Goal: Information Seeking & Learning: Learn about a topic

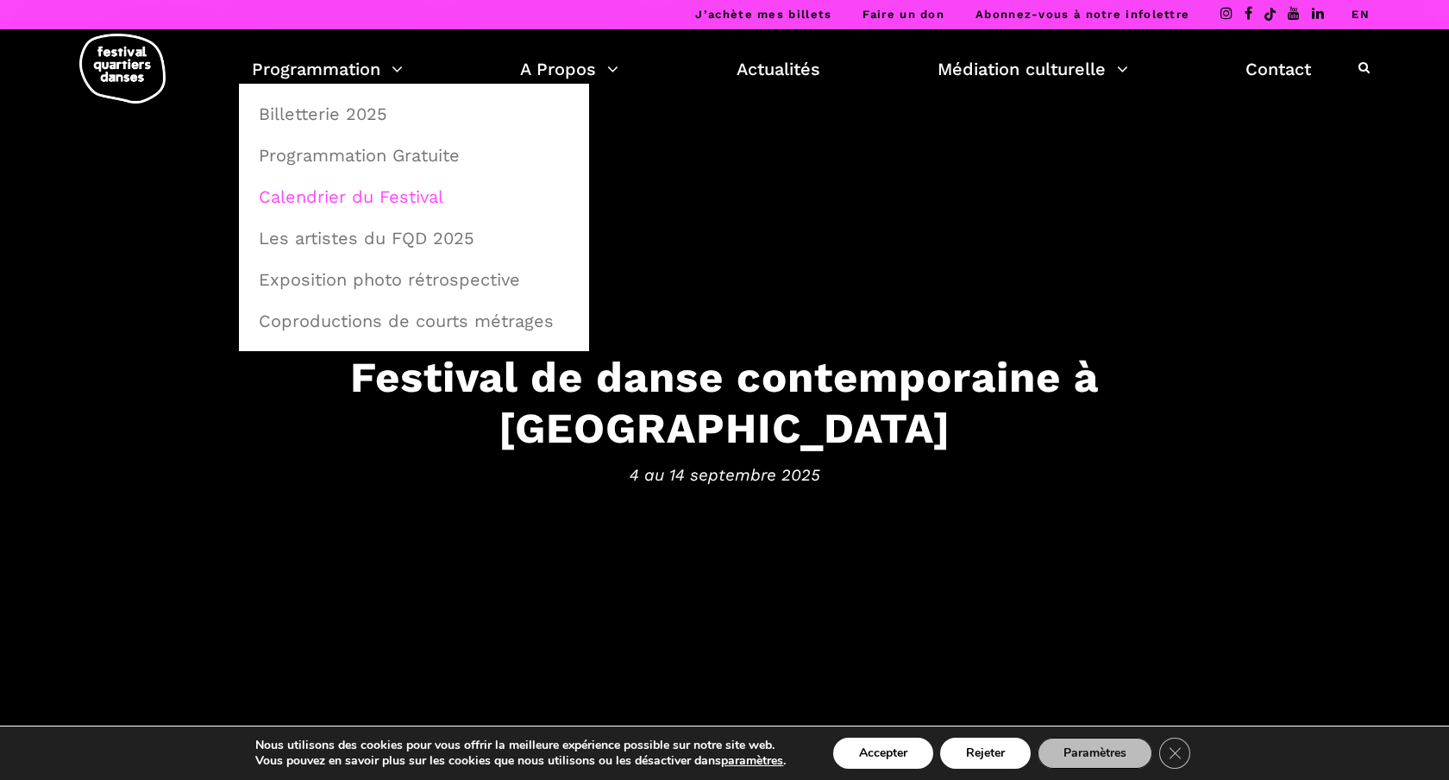
click at [350, 197] on link "Calendrier du Festival" at bounding box center [413, 197] width 331 height 40
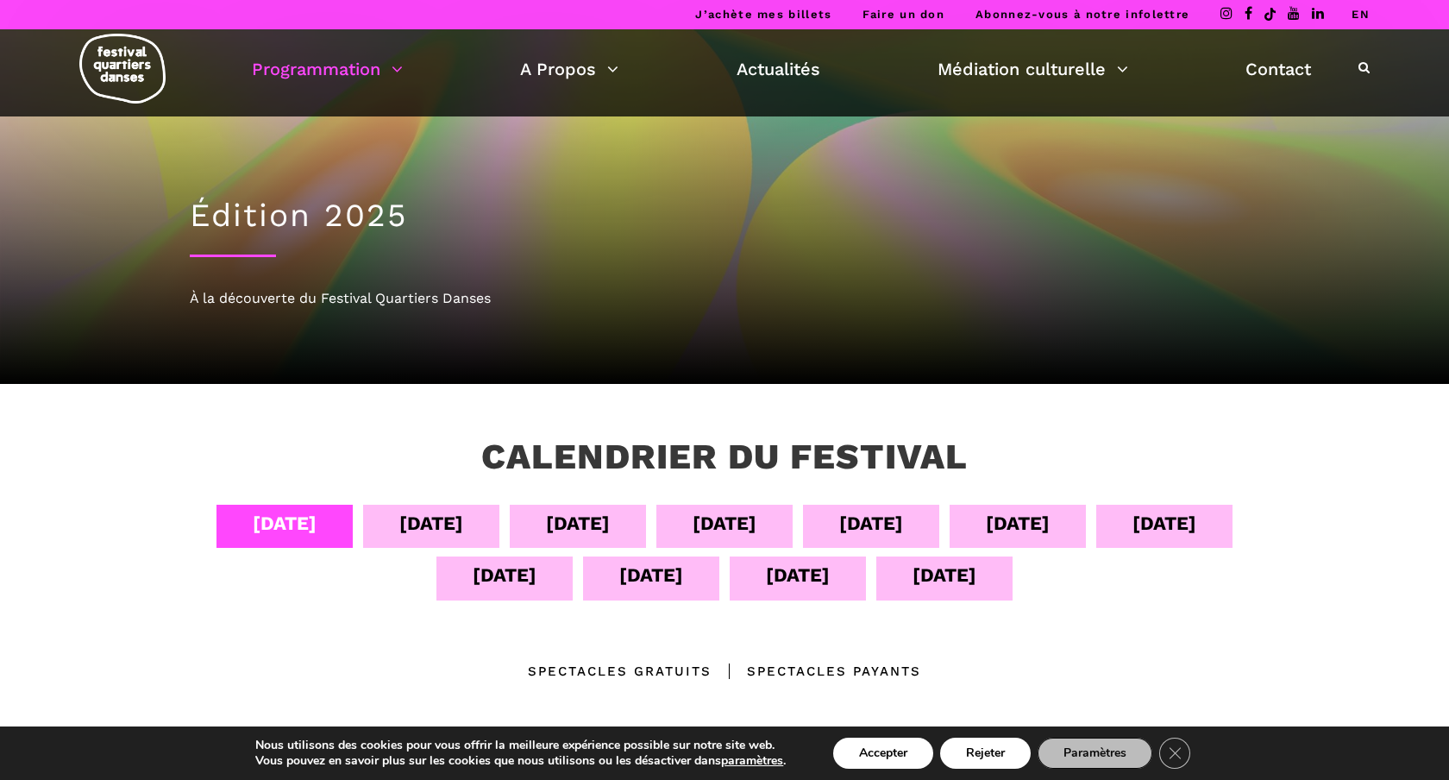
click at [889, 523] on div "[DATE]" at bounding box center [871, 523] width 64 height 30
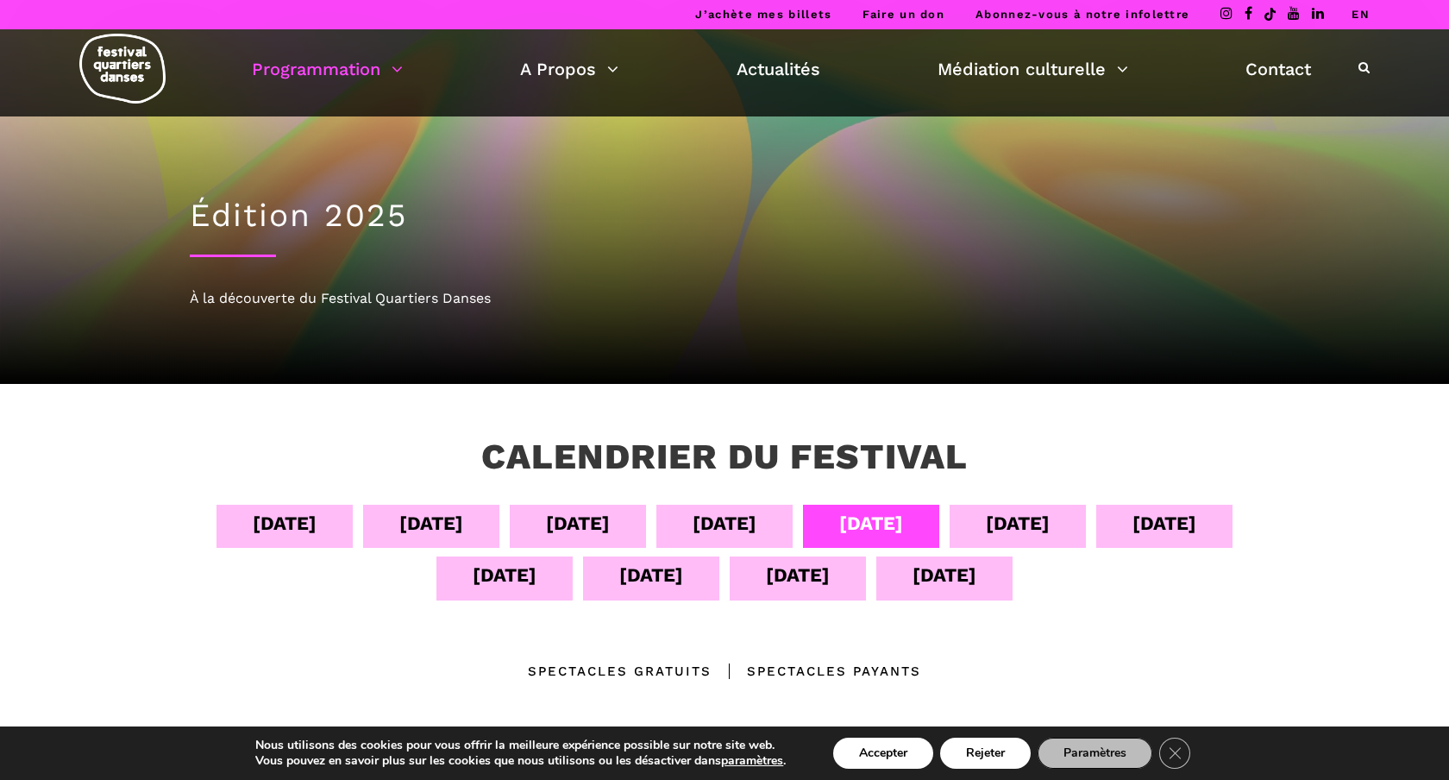
click at [889, 523] on div "[DATE]" at bounding box center [871, 523] width 64 height 30
click at [871, 752] on button "Accepter" at bounding box center [883, 753] width 100 height 31
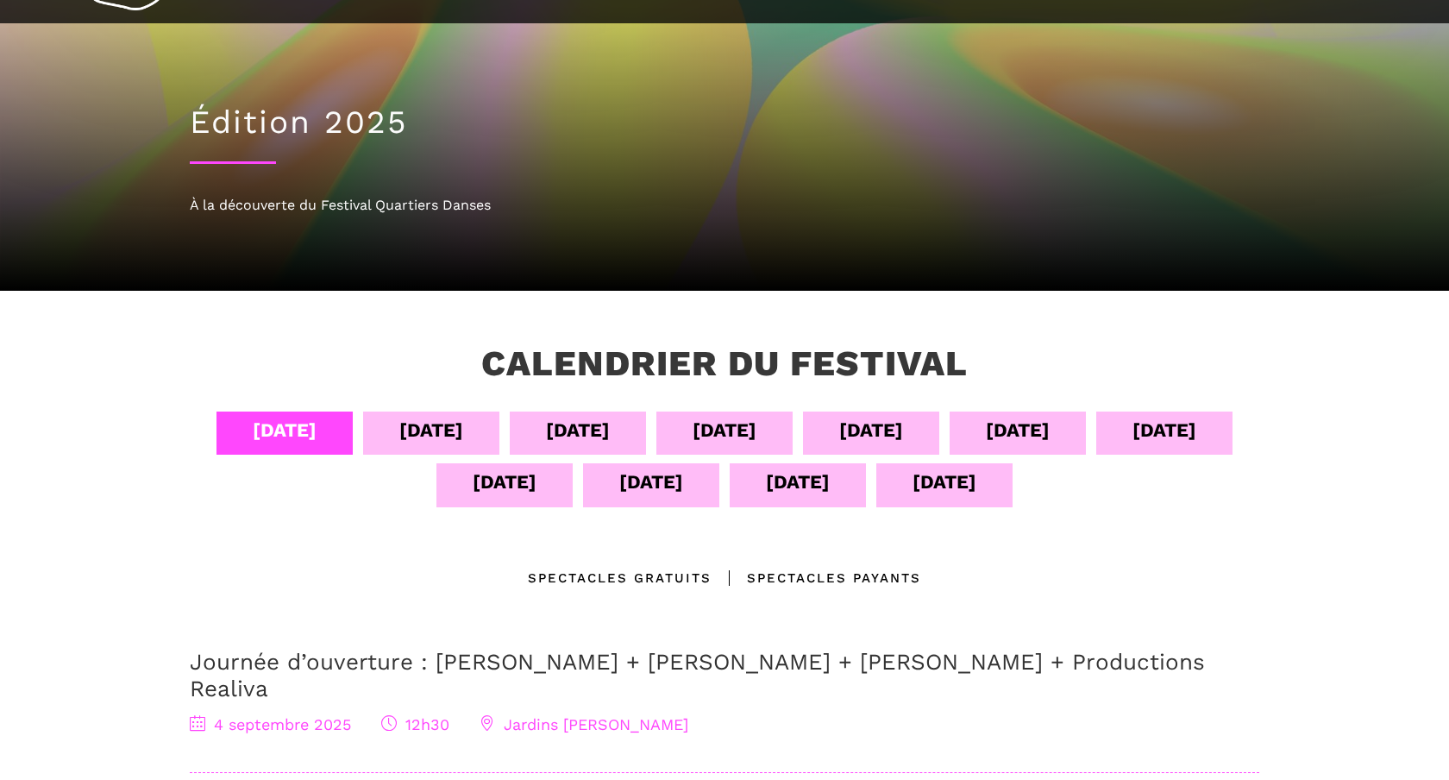
scroll to position [94, 0]
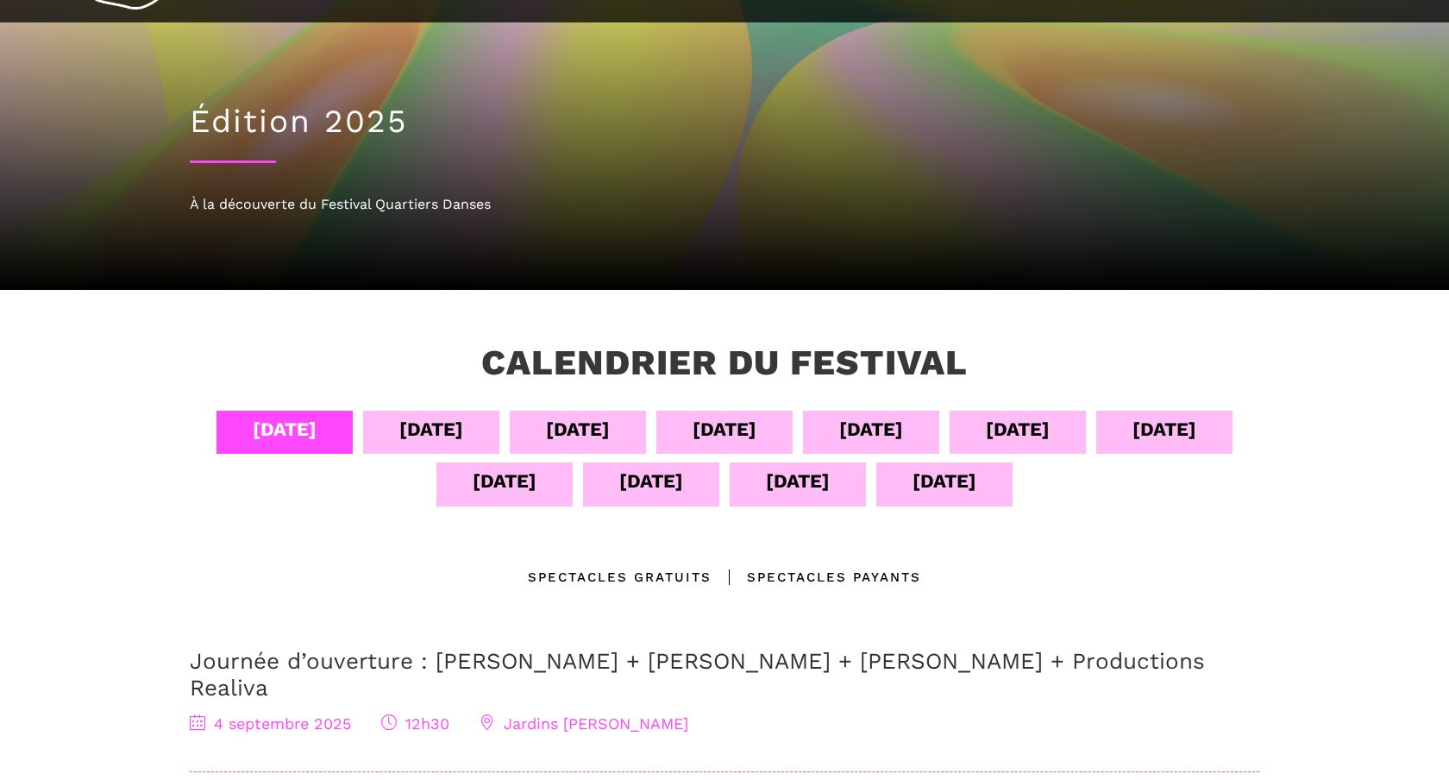
click at [857, 422] on div "[DATE]" at bounding box center [871, 429] width 64 height 30
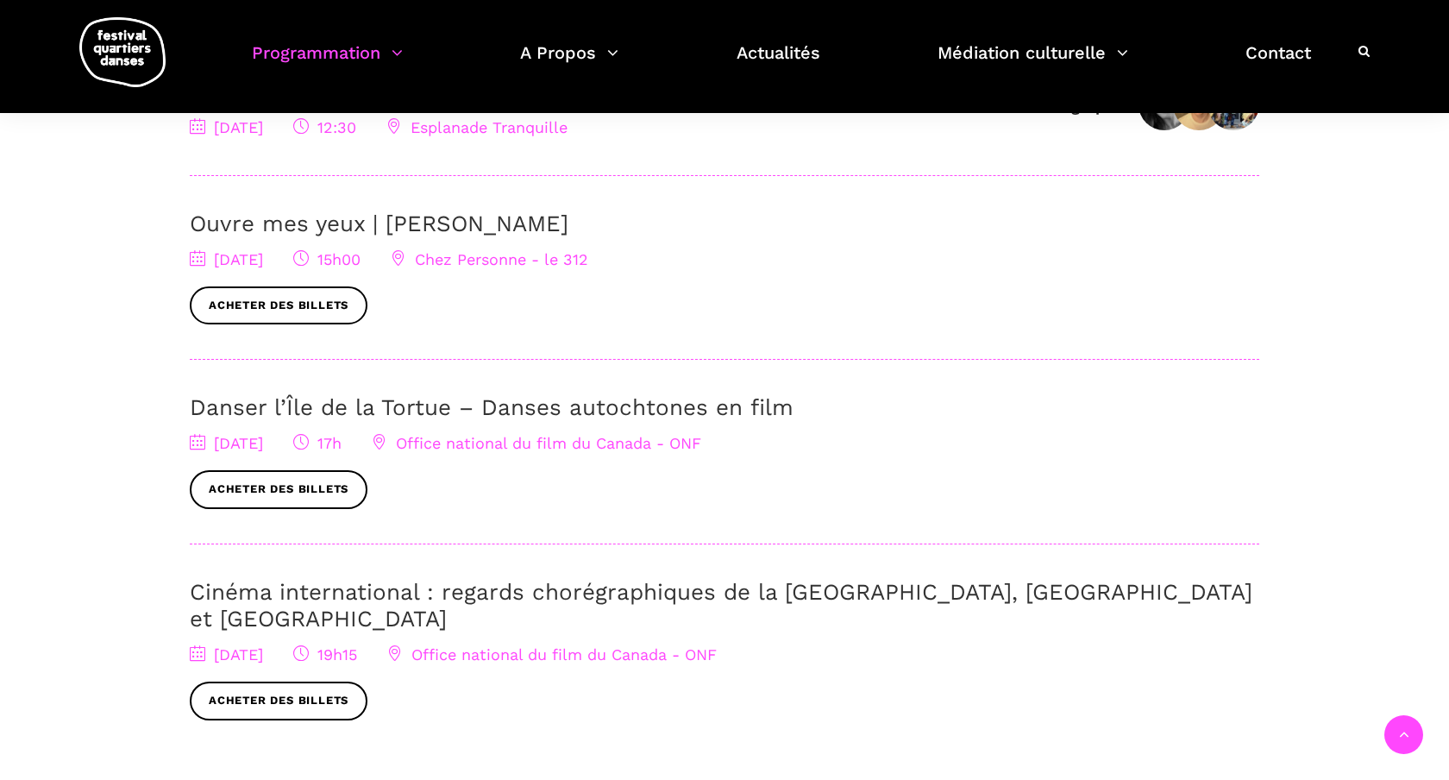
scroll to position [682, 0]
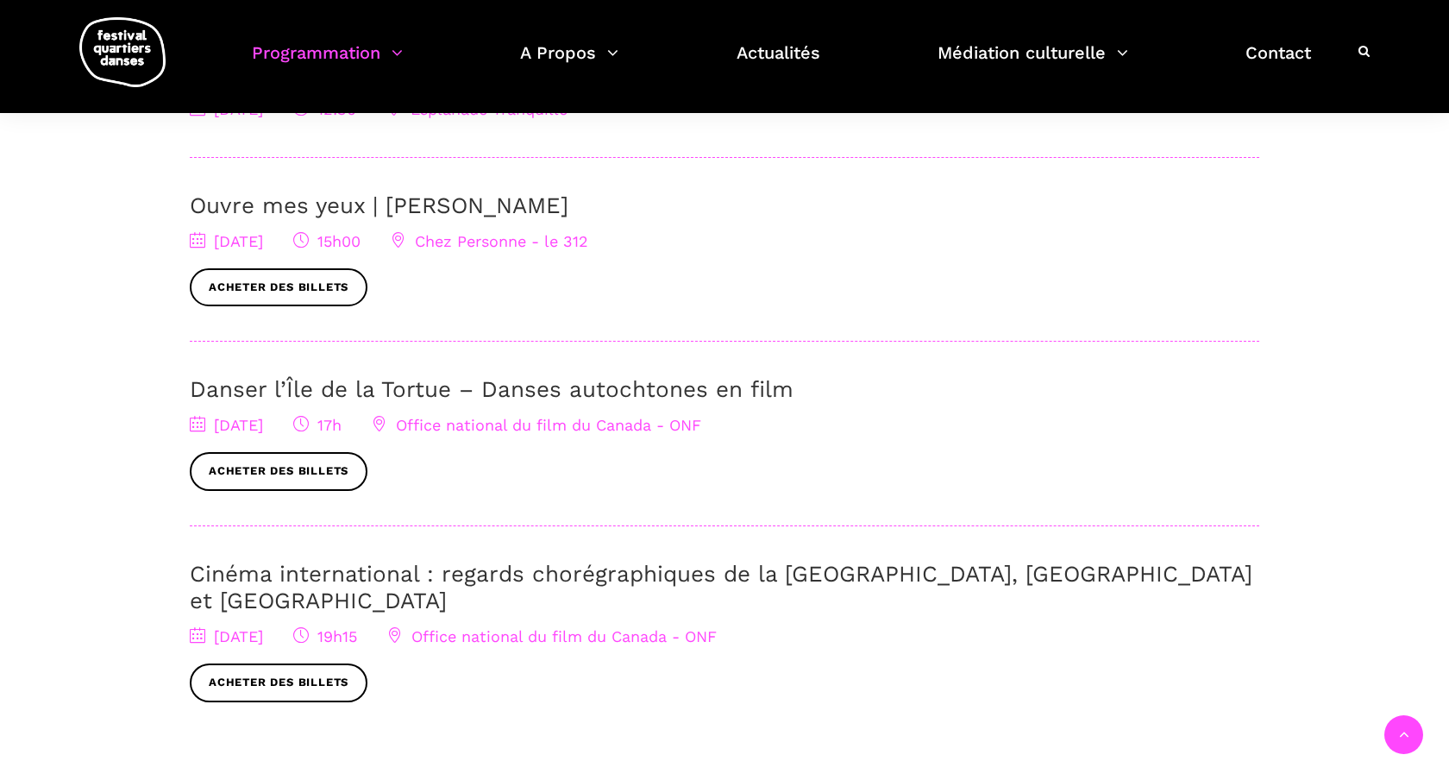
click at [438, 390] on link "Danser l’Île de la Tortue – Danses autochtones en film" at bounding box center [492, 389] width 604 height 26
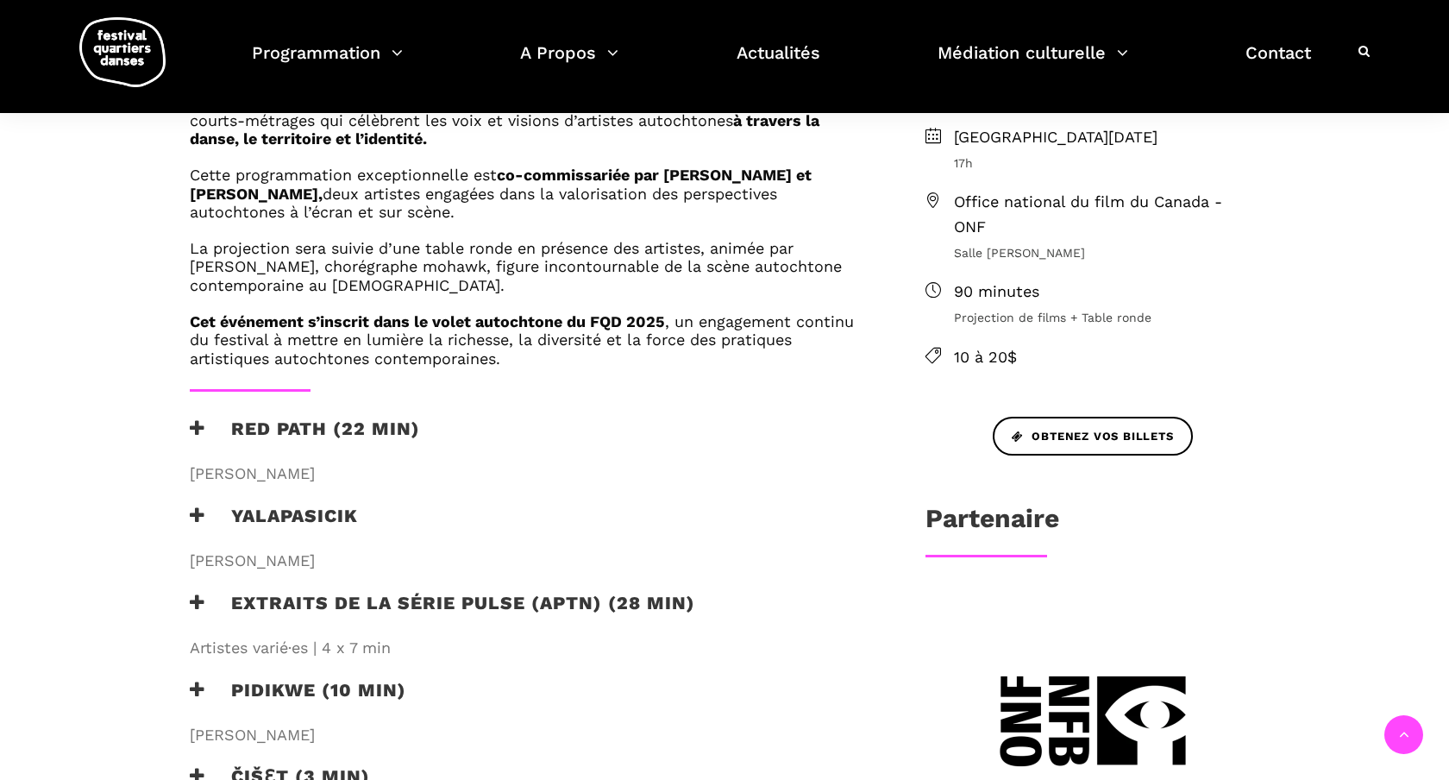
scroll to position [533, 0]
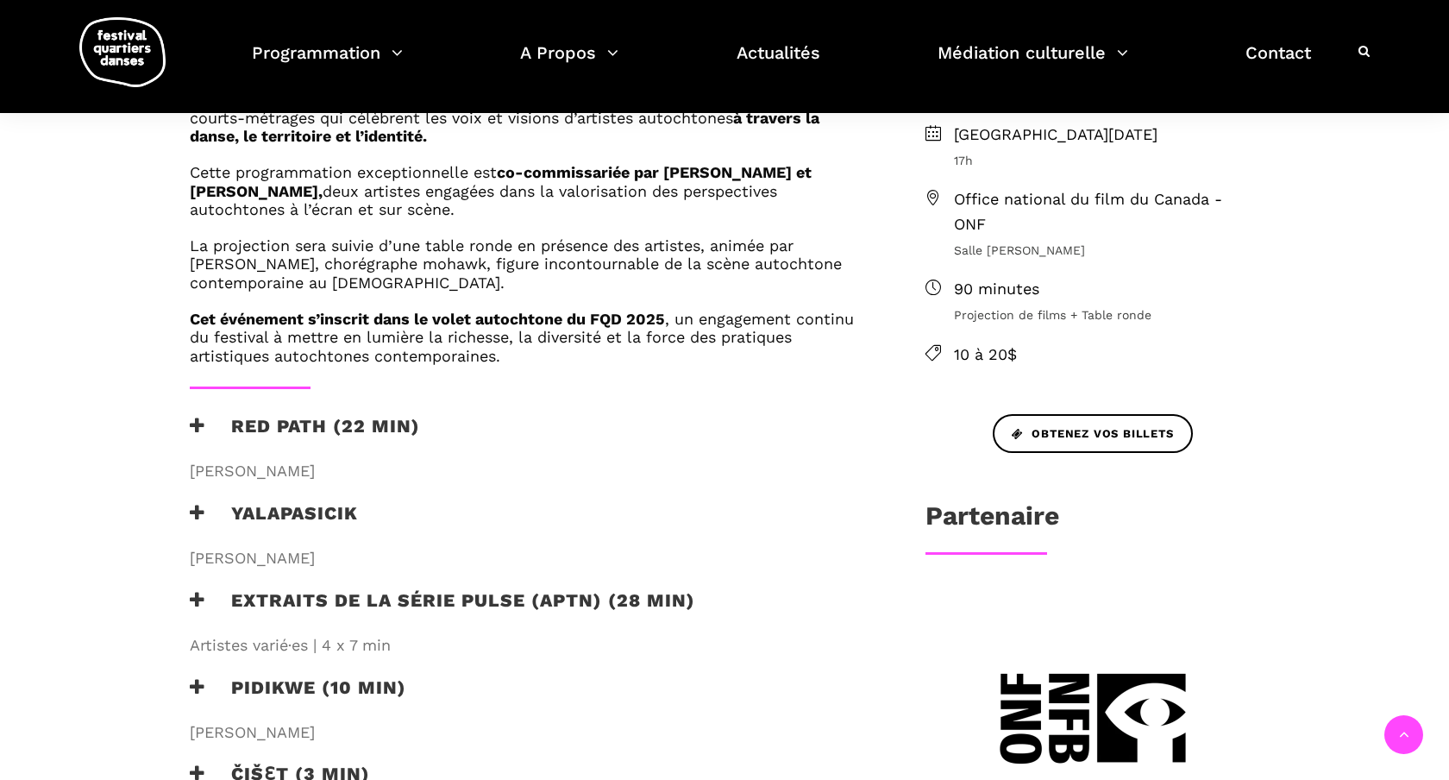
drag, startPoint x: 317, startPoint y: 468, endPoint x: 231, endPoint y: 424, distance: 96.1
click at [231, 424] on div "RED PATH (22 min) Thérèse Ottawa" at bounding box center [530, 452] width 714 height 74
copy div "RED PATH (22 min) Thérèse Ottawa"
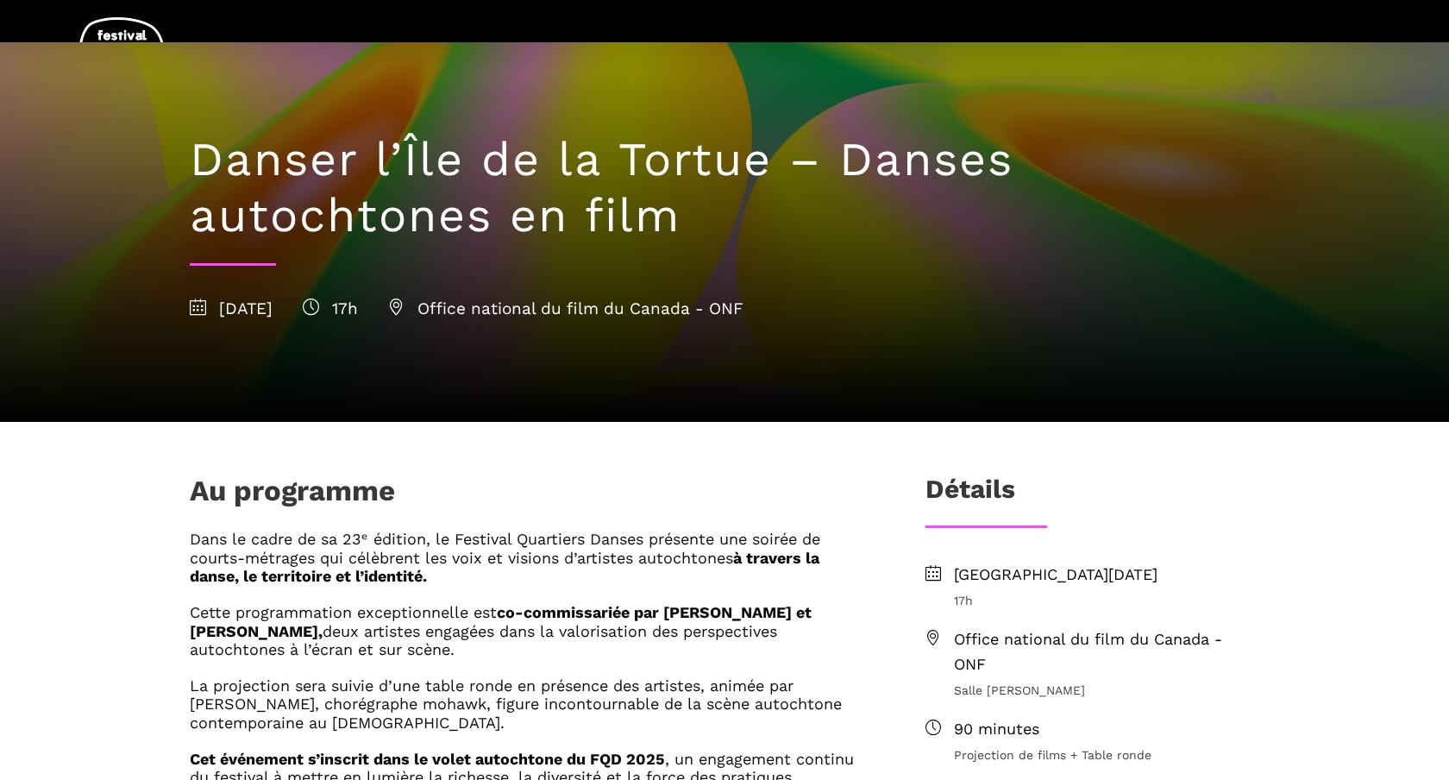
scroll to position [74, 0]
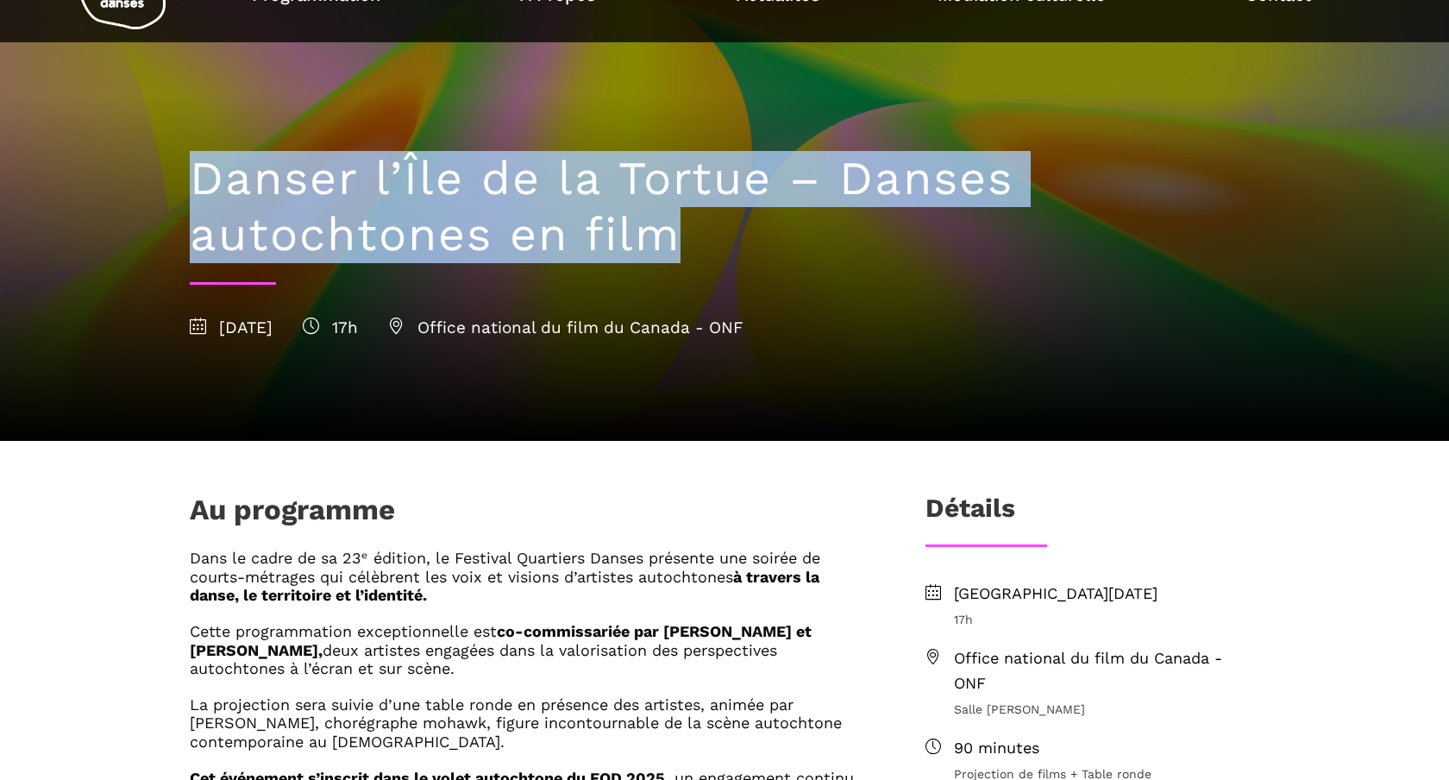
drag, startPoint x: 721, startPoint y: 242, endPoint x: 191, endPoint y: 188, distance: 533.3
click at [191, 188] on h1 "Danser l’Île de la Tortue – Danses autochtones en film" at bounding box center [725, 207] width 1070 height 112
copy h1 "Danser l’Île de la Tortue – Danses autochtones en film"
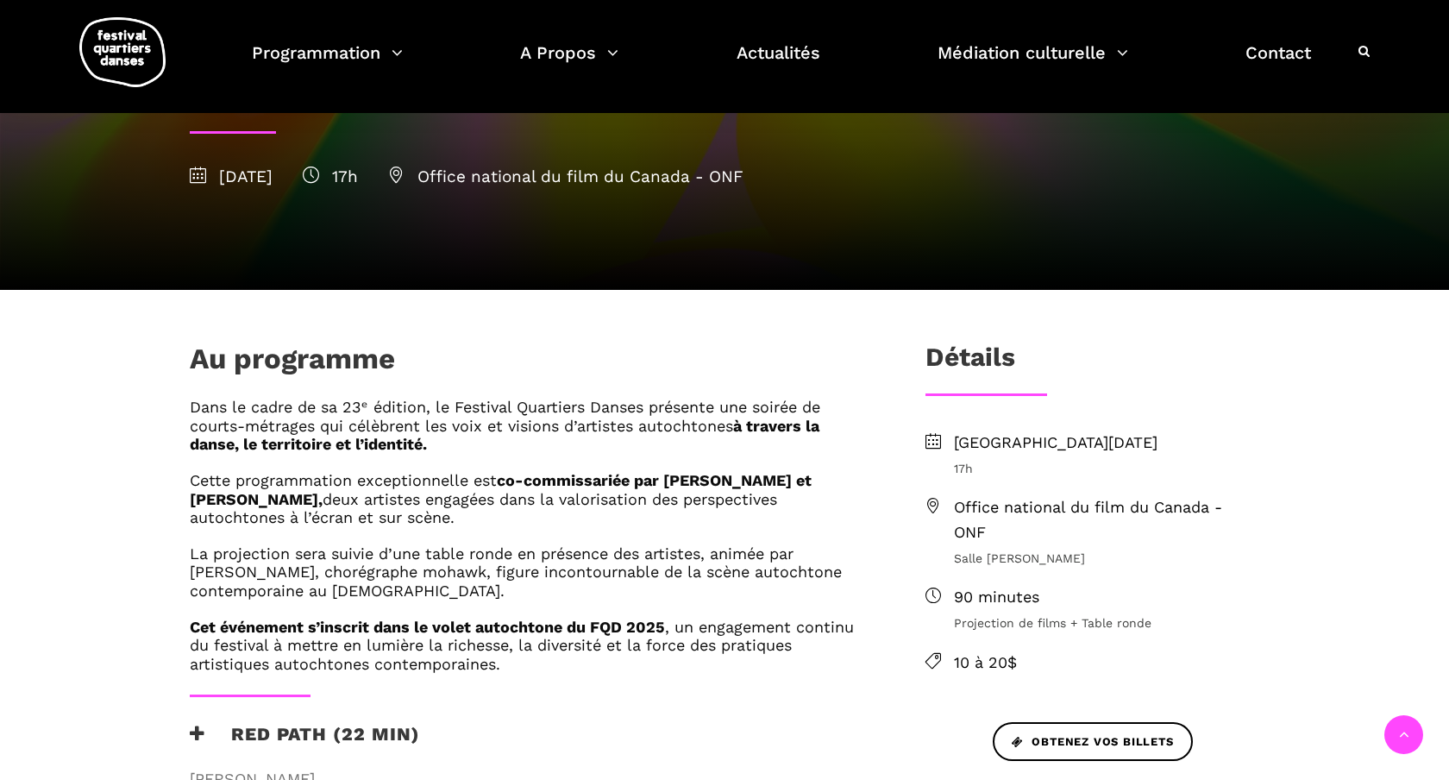
scroll to position [0, 0]
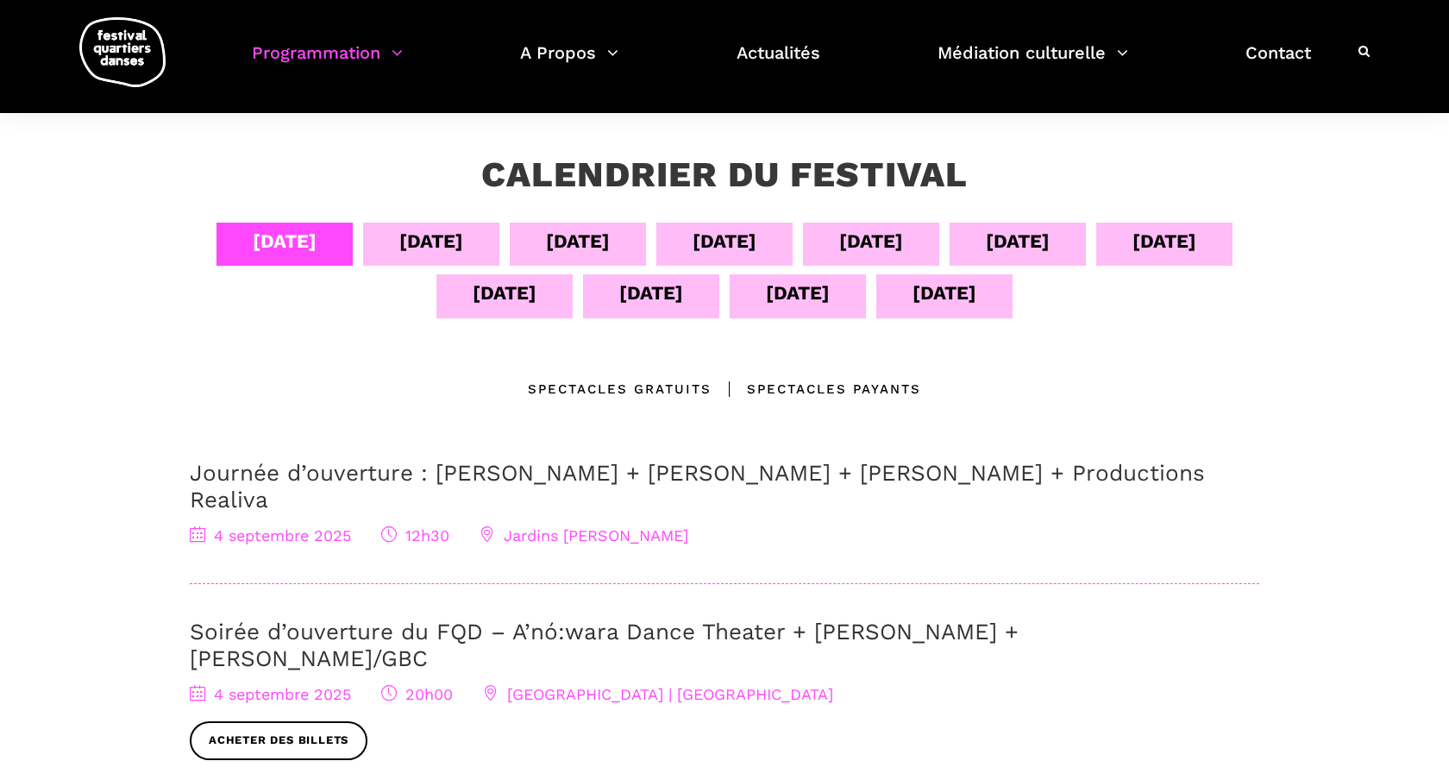
scroll to position [228, 0]
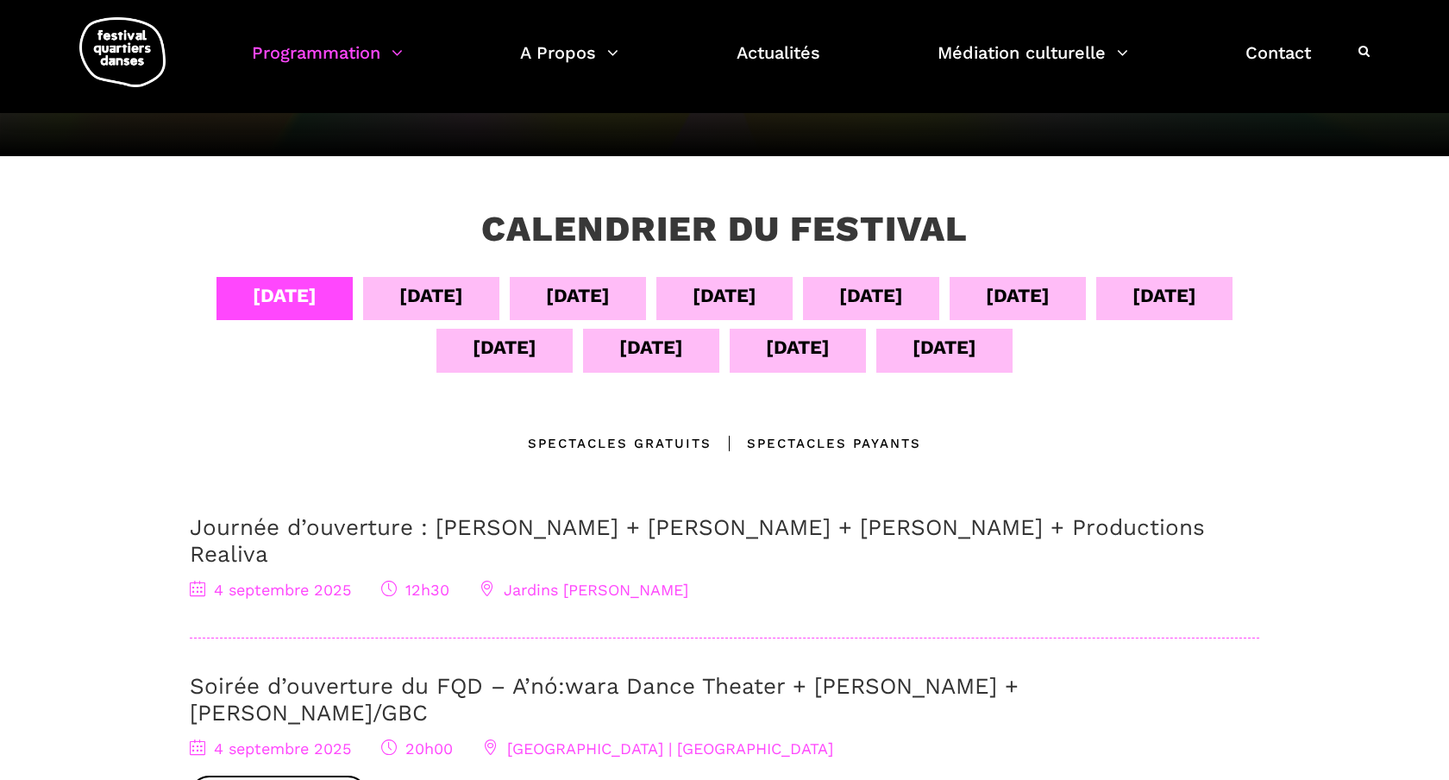
click at [891, 293] on div "08 sept" at bounding box center [871, 295] width 64 height 30
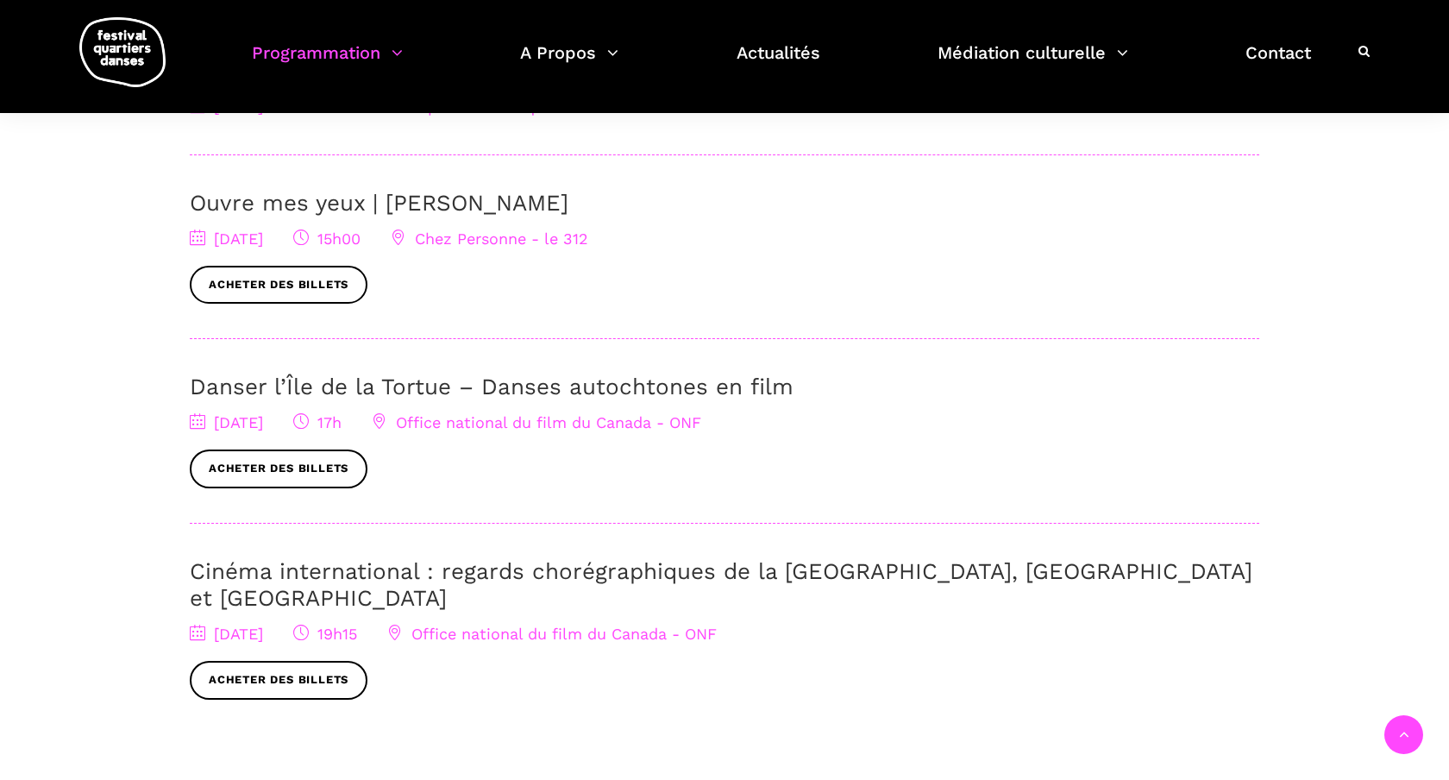
scroll to position [685, 0]
click at [374, 566] on link "Cinéma international : regards chorégraphiques de la [GEOGRAPHIC_DATA], [GEOGRA…" at bounding box center [721, 583] width 1063 height 53
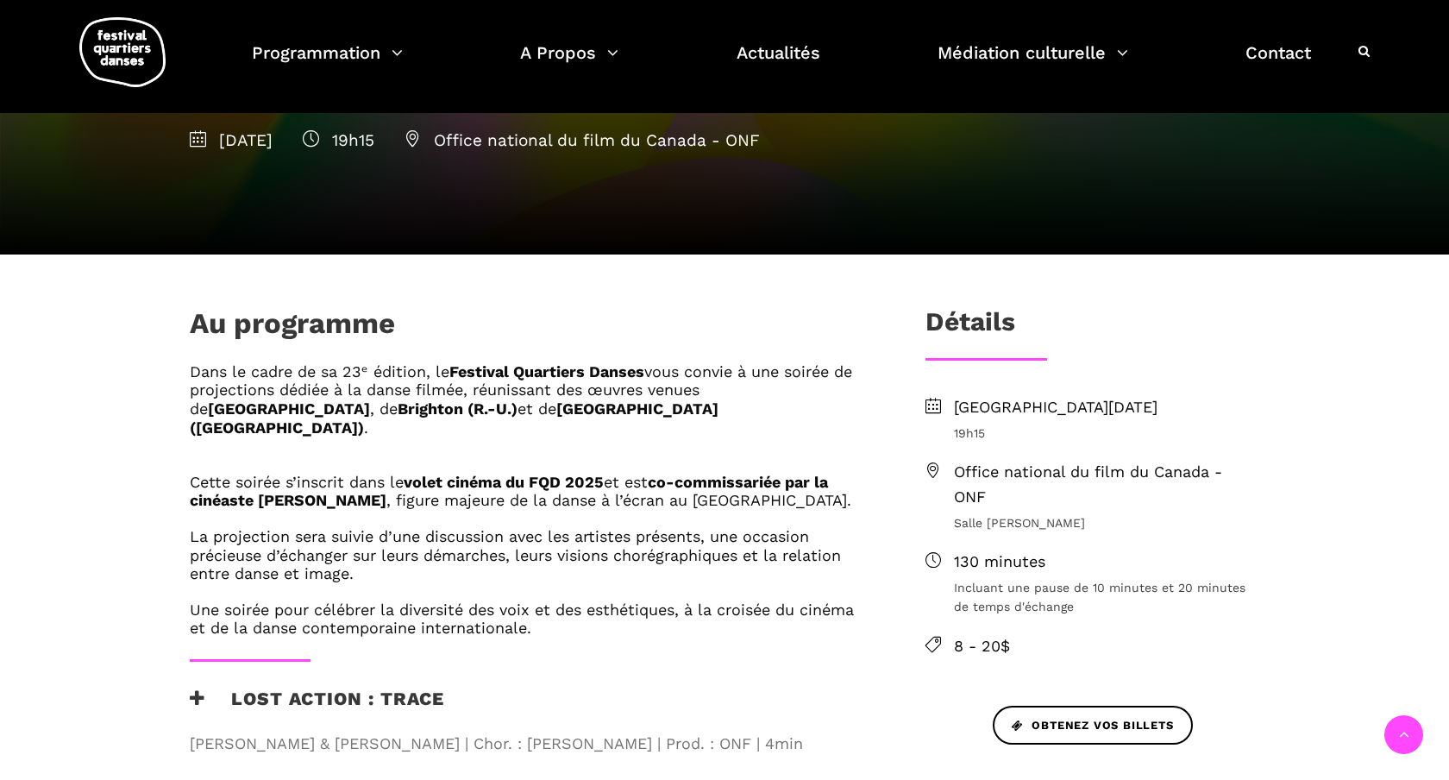
scroll to position [377, 0]
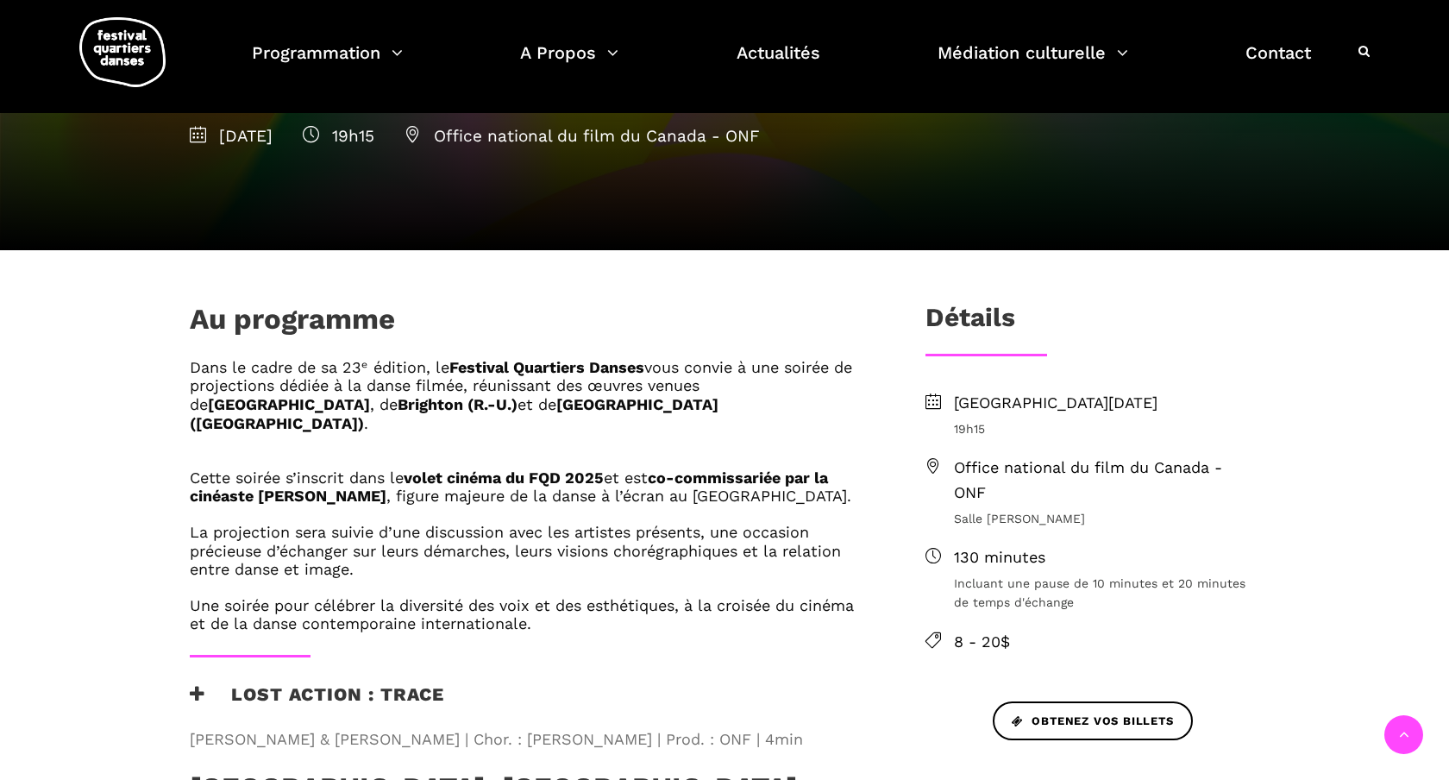
drag, startPoint x: 748, startPoint y: 660, endPoint x: 229, endPoint y: 619, distance: 521.0
click at [229, 683] on div "Lost Action : Trace [PERSON_NAME] & [PERSON_NAME] | Chor. : [PERSON_NAME] | Pro…" at bounding box center [530, 720] width 714 height 74
copy div "Lost Action : Trace [PERSON_NAME] & [PERSON_NAME] | Chor. : [PERSON_NAME] | Pro…"
